Goal: Find specific page/section: Find specific page/section

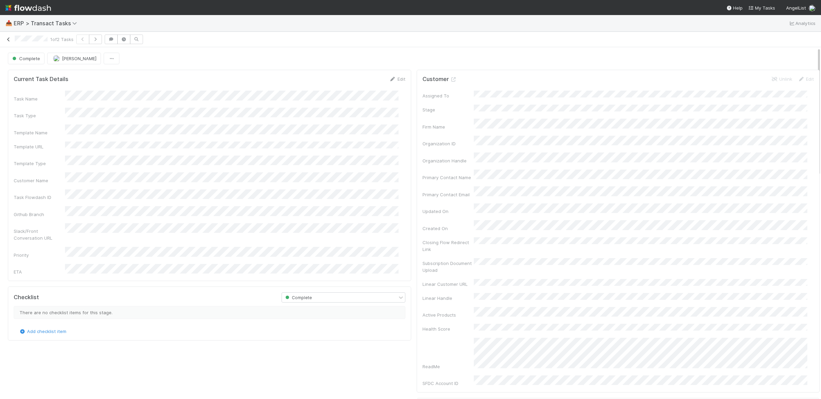
click at [10, 41] on icon at bounding box center [8, 39] width 7 height 4
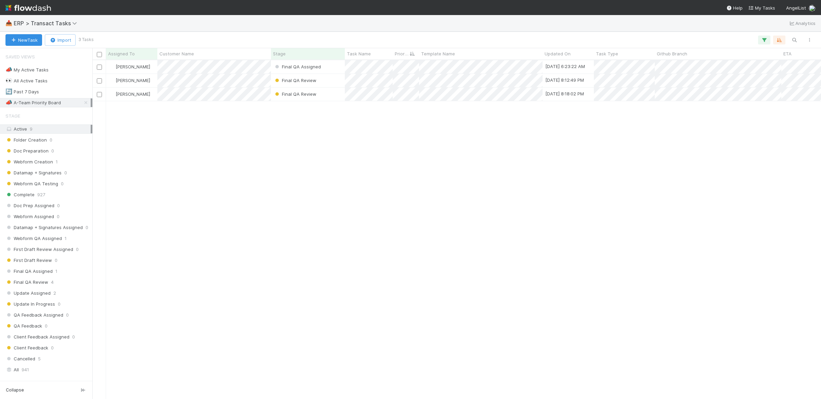
scroll to position [333, 722]
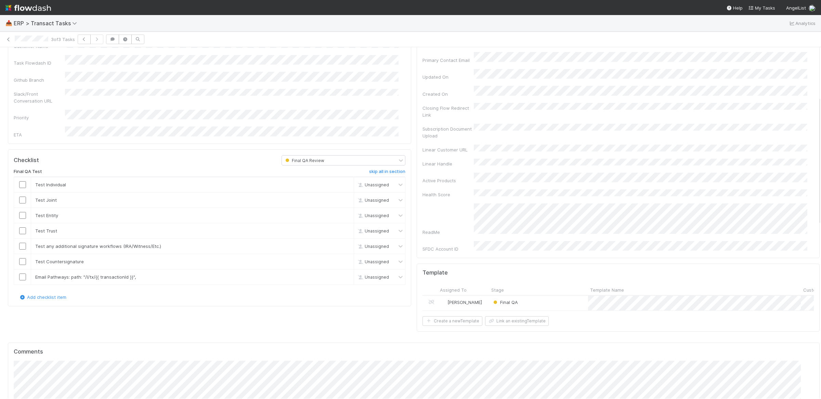
scroll to position [125, 0]
